Goal: Transaction & Acquisition: Download file/media

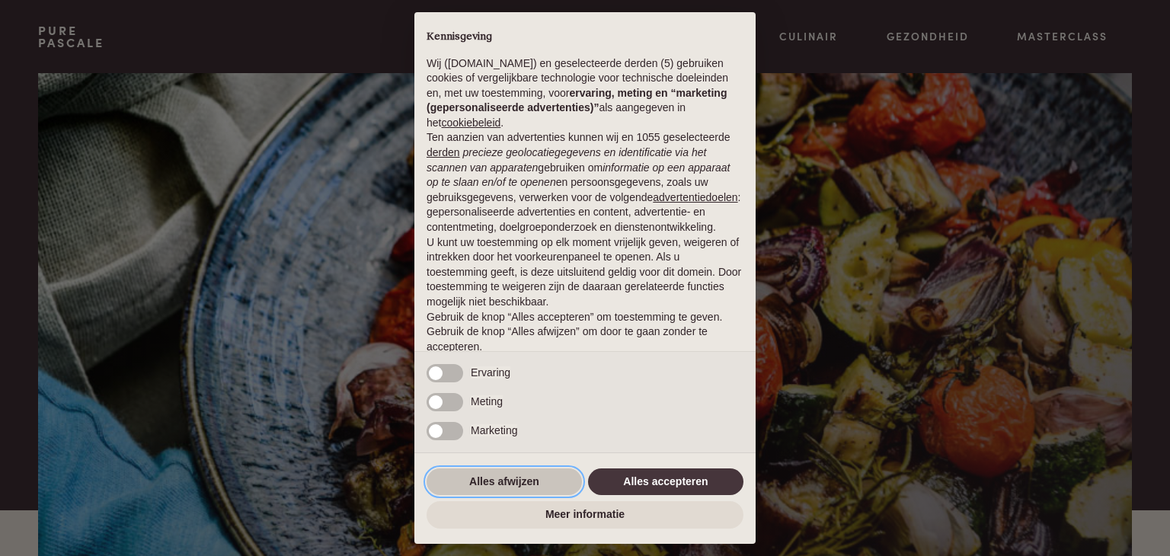
click at [526, 482] on button "Alles afwijzen" at bounding box center [504, 481] width 155 height 27
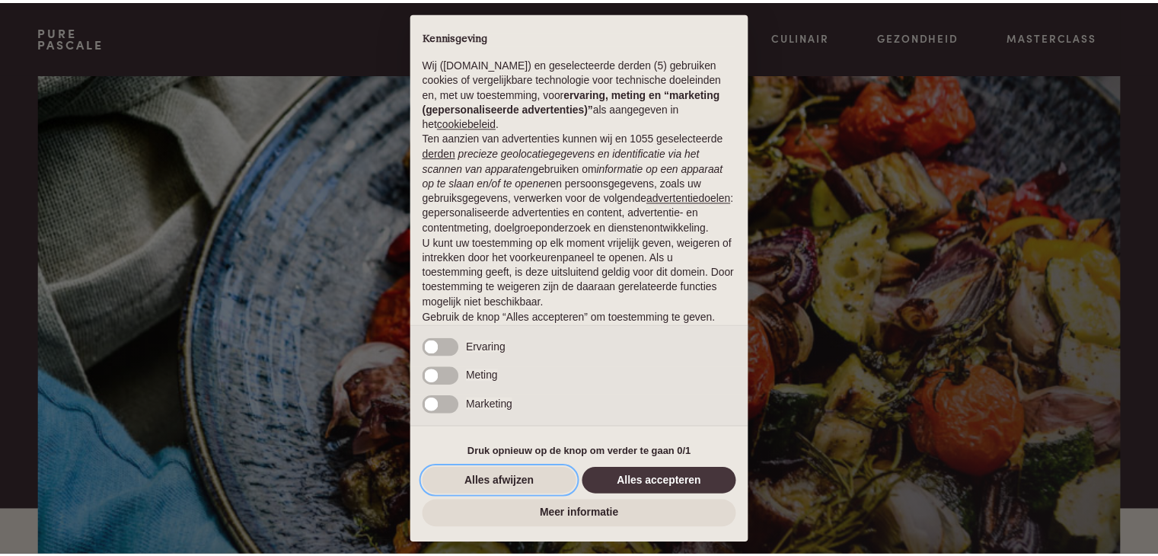
scroll to position [56, 0]
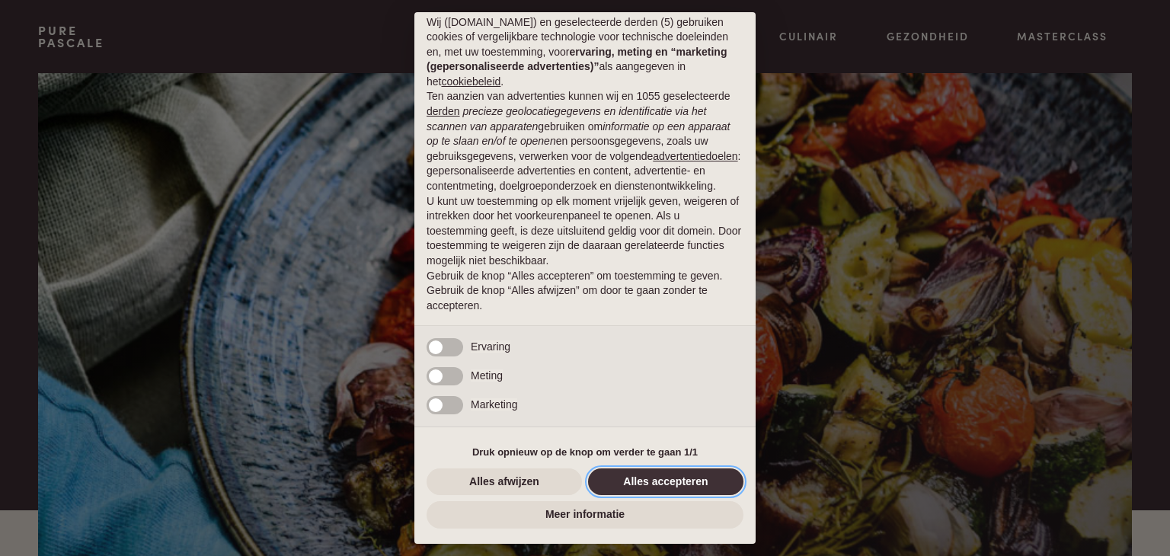
drag, startPoint x: 606, startPoint y: 479, endPoint x: 591, endPoint y: 488, distance: 17.1
click at [605, 479] on button "Alles accepteren" at bounding box center [665, 481] width 155 height 27
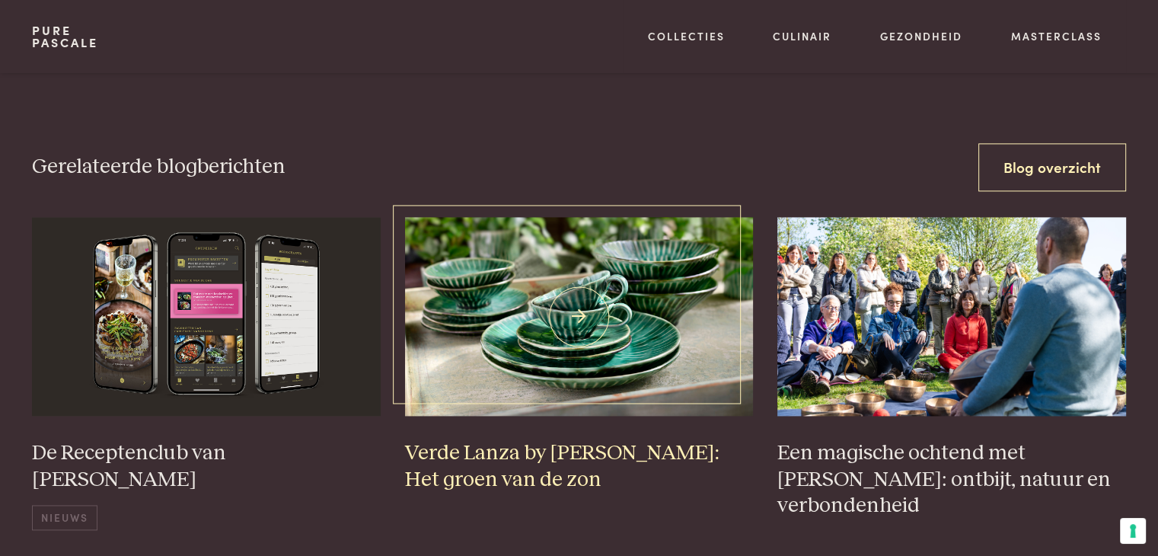
scroll to position [2056, 0]
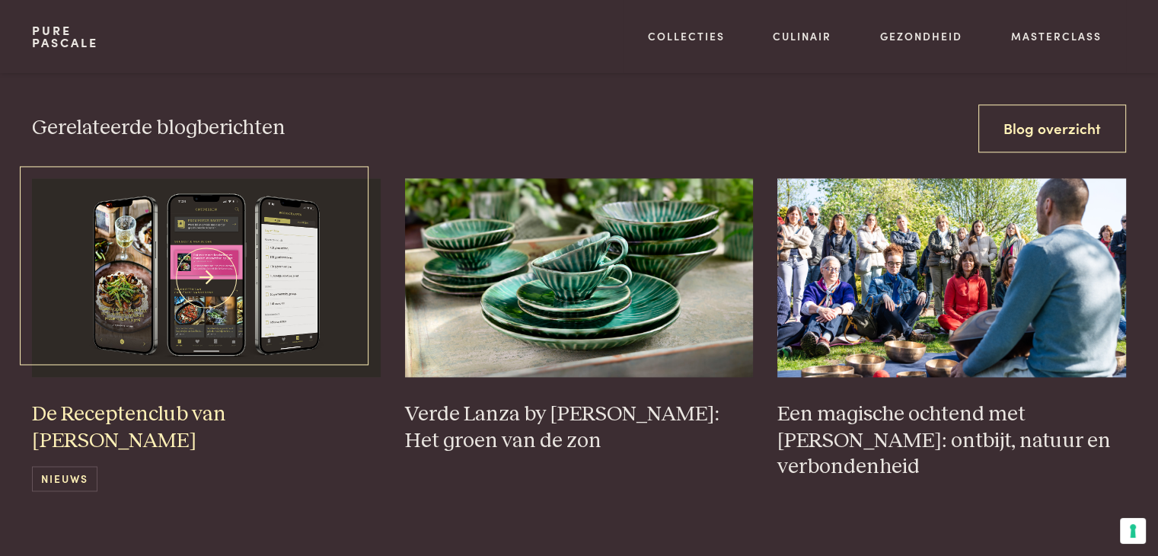
click at [213, 257] on img at bounding box center [206, 277] width 349 height 199
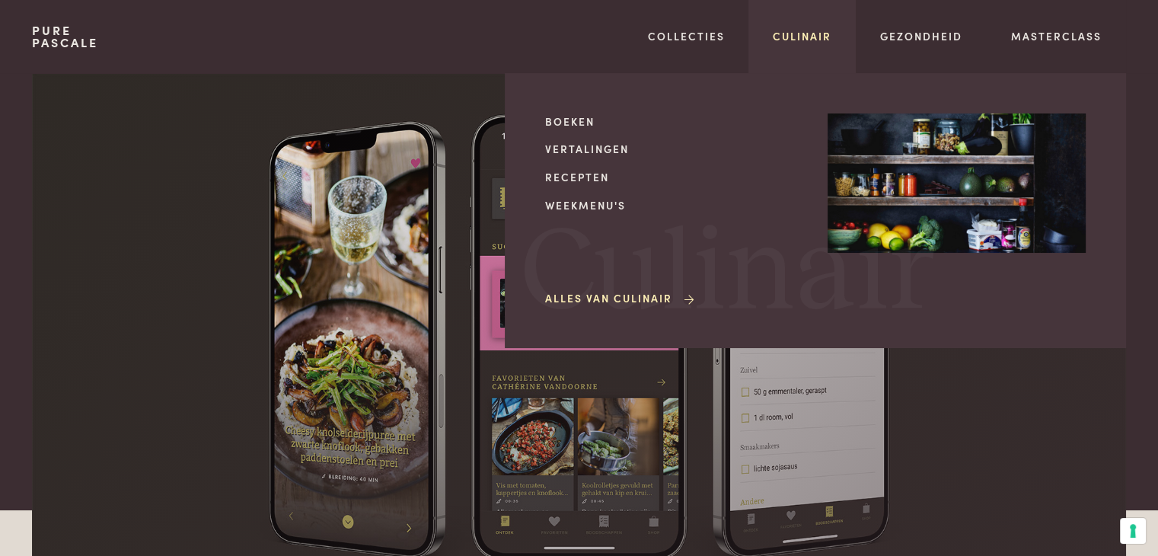
click at [813, 36] on link "Culinair" at bounding box center [802, 36] width 59 height 16
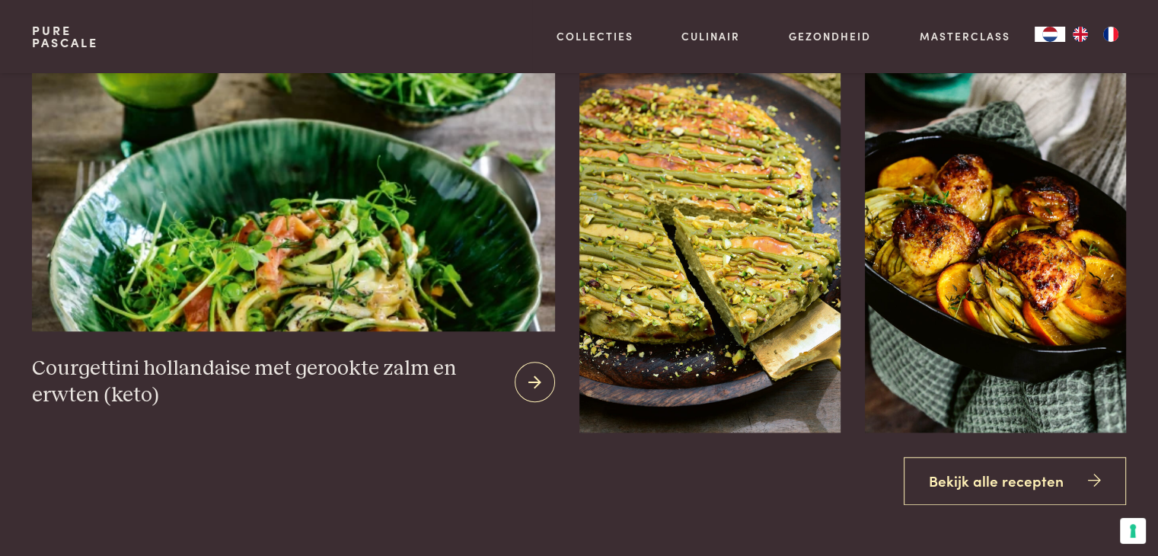
scroll to position [1295, 0]
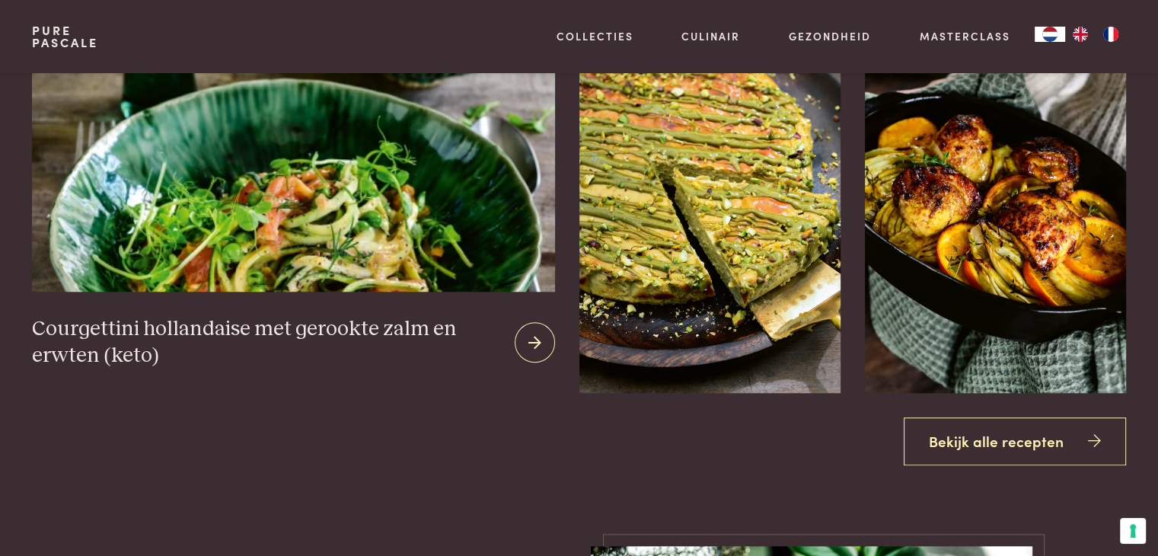
click at [290, 232] on img at bounding box center [293, 114] width 522 height 356
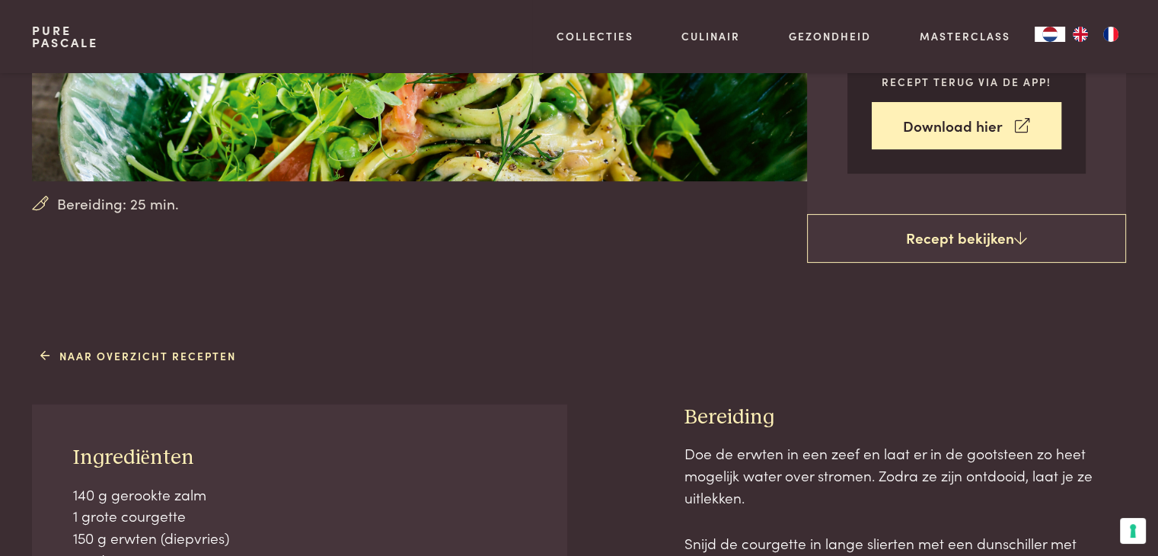
scroll to position [228, 0]
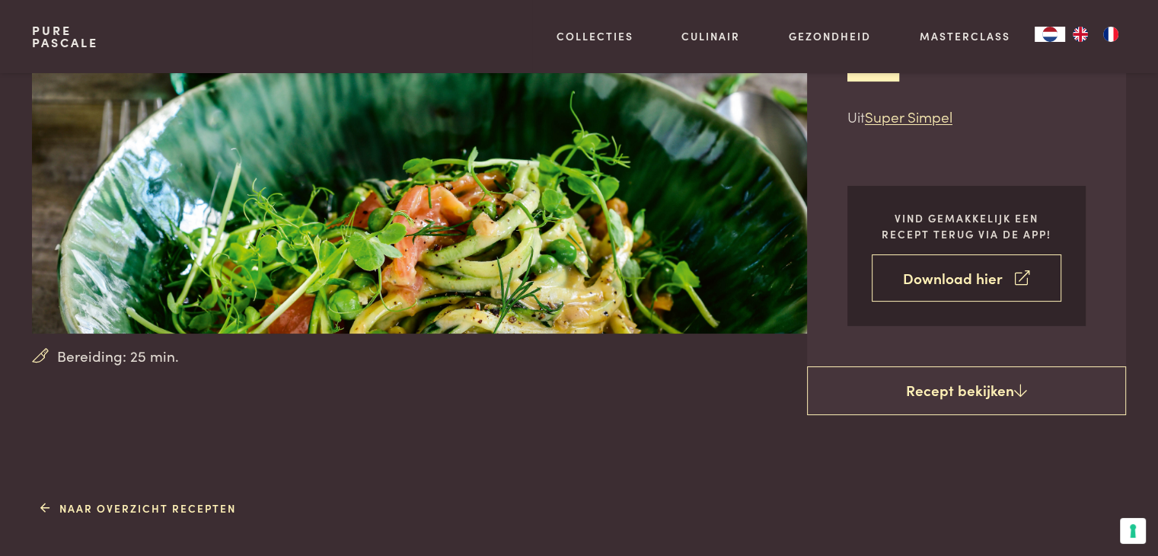
click at [951, 280] on link "Download hier" at bounding box center [967, 278] width 190 height 48
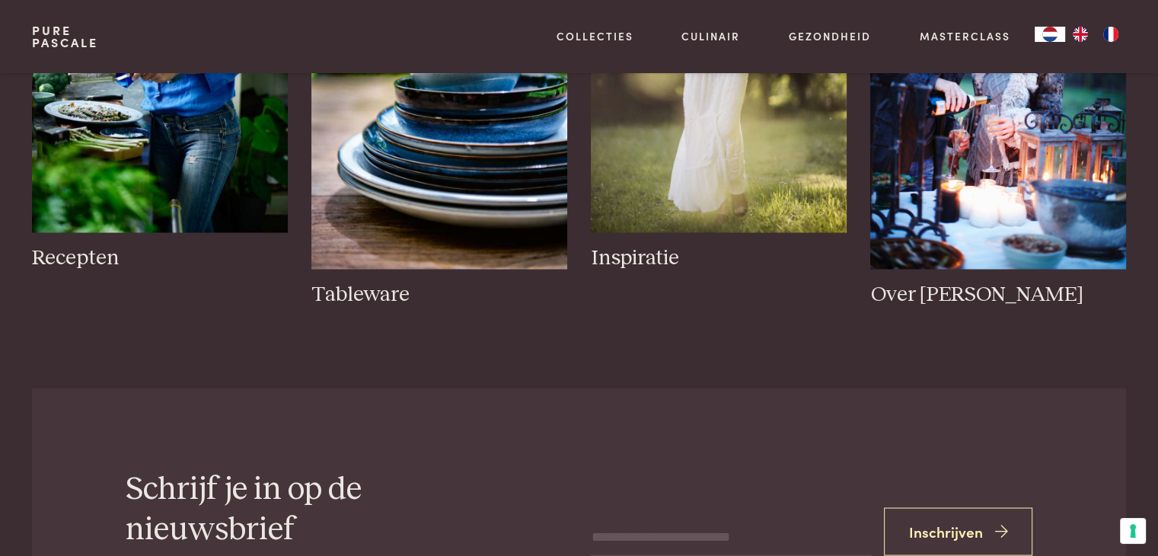
scroll to position [2894, 0]
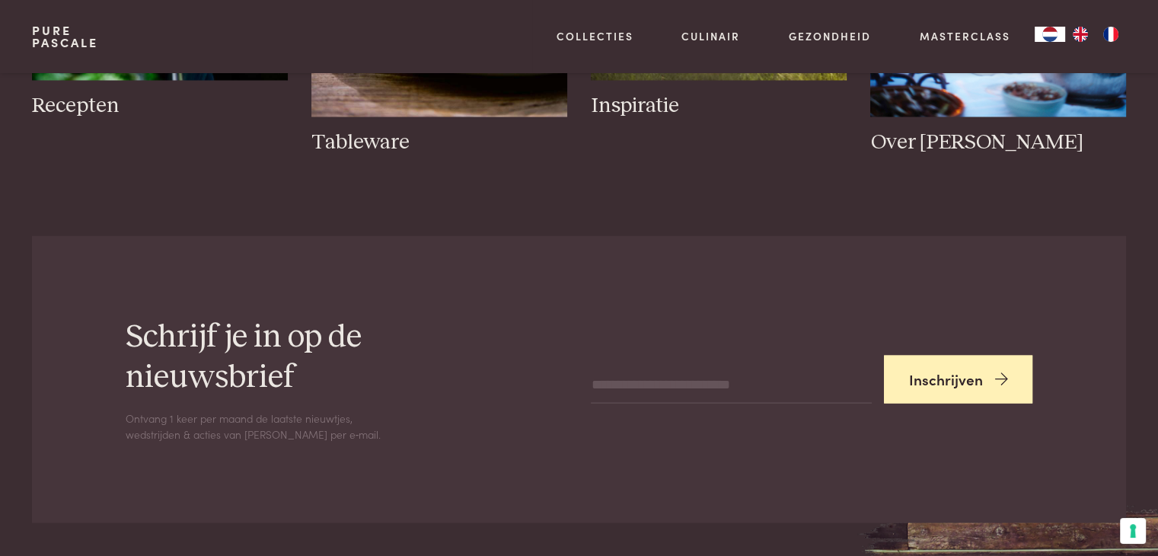
click at [947, 358] on button "Inschrijven" at bounding box center [958, 379] width 149 height 48
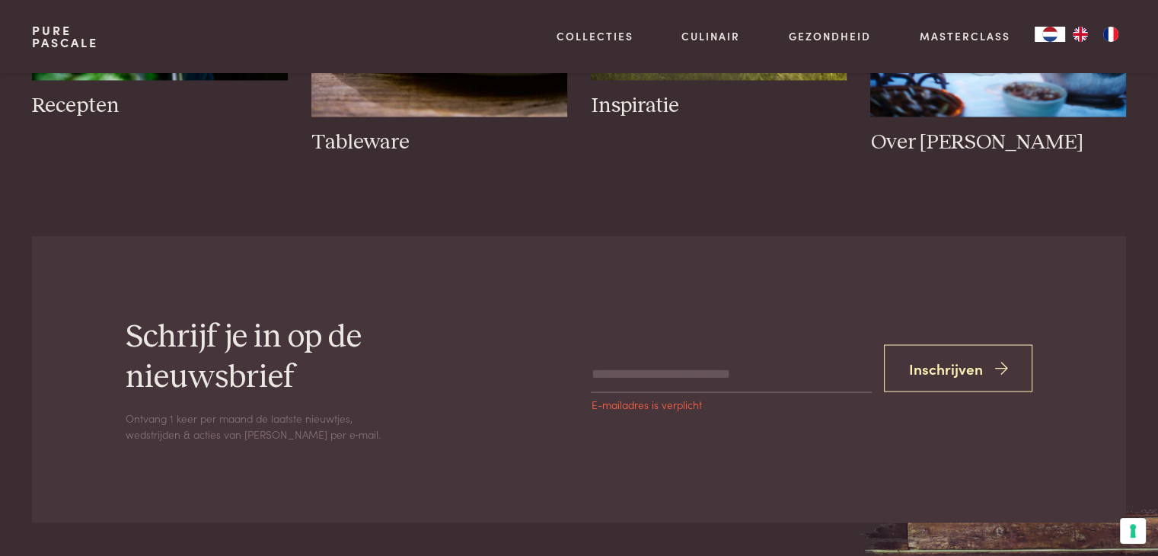
click at [594, 356] on input "email" at bounding box center [731, 374] width 280 height 37
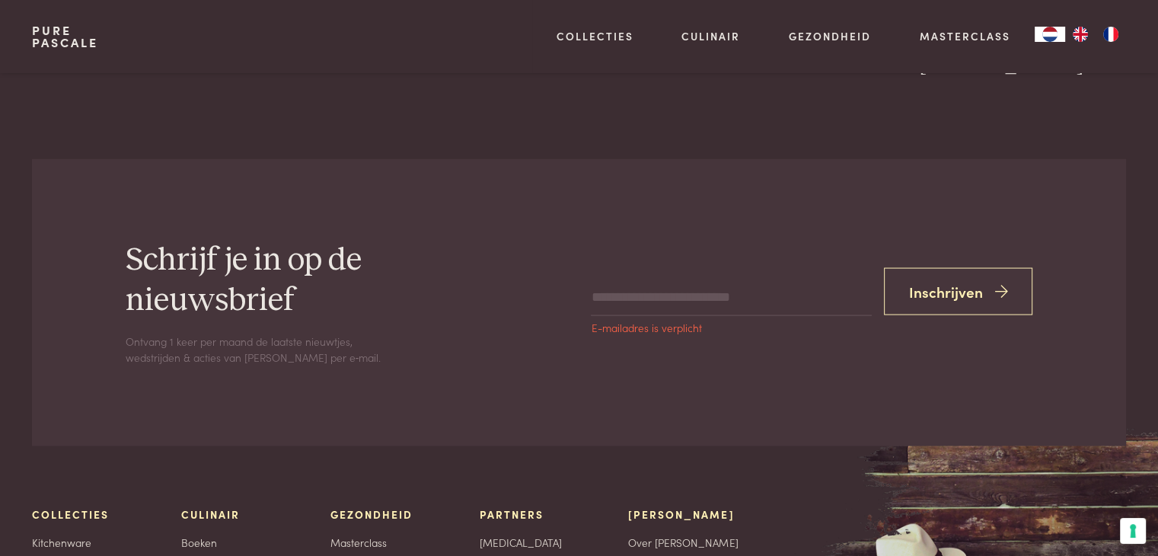
click at [588, 271] on div "Schrijf je in op de nieuwsbrief Ontvang 1 keer per maand de laatste nieuwtjes, …" at bounding box center [579, 303] width 1094 height 125
click at [603, 280] on input "email" at bounding box center [731, 298] width 280 height 37
type input "**********"
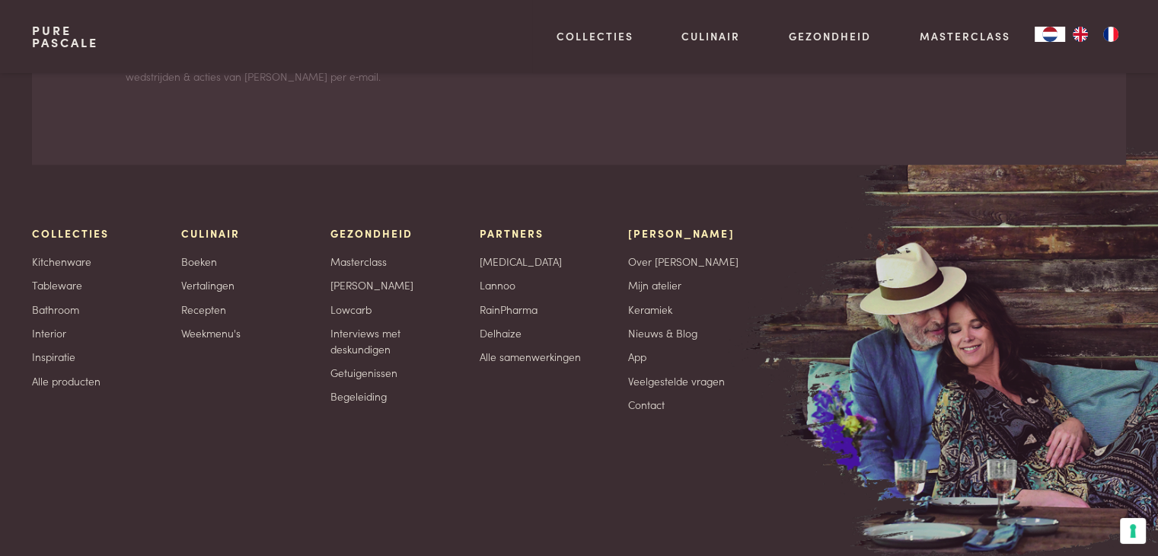
scroll to position [3305, 0]
